Goal: Task Accomplishment & Management: Manage account settings

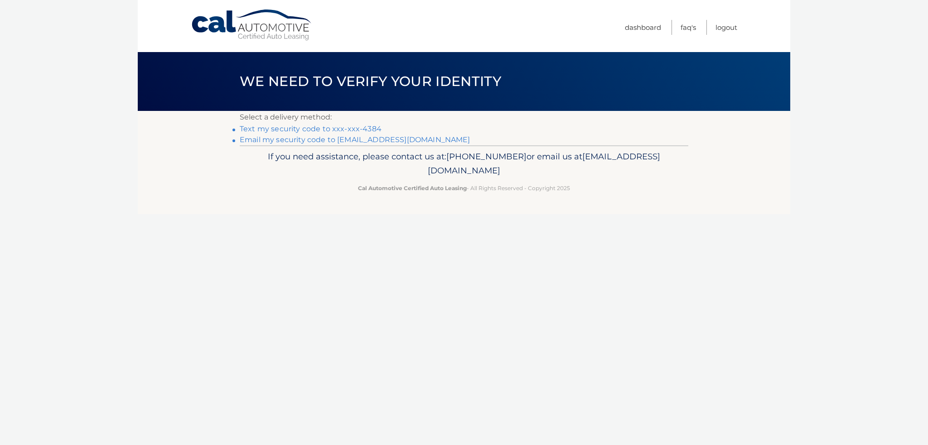
click at [365, 130] on link "Text my security code to xxx-xxx-4384" at bounding box center [311, 129] width 142 height 9
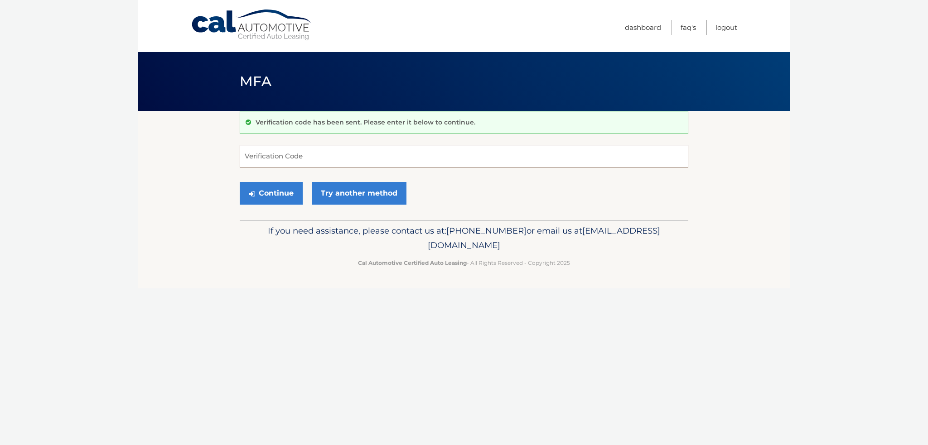
click at [274, 157] on input "Verification Code" at bounding box center [464, 156] width 448 height 23
type input "252182"
click at [277, 187] on button "Continue" at bounding box center [271, 193] width 63 height 23
